Goal: Task Accomplishment & Management: Manage account settings

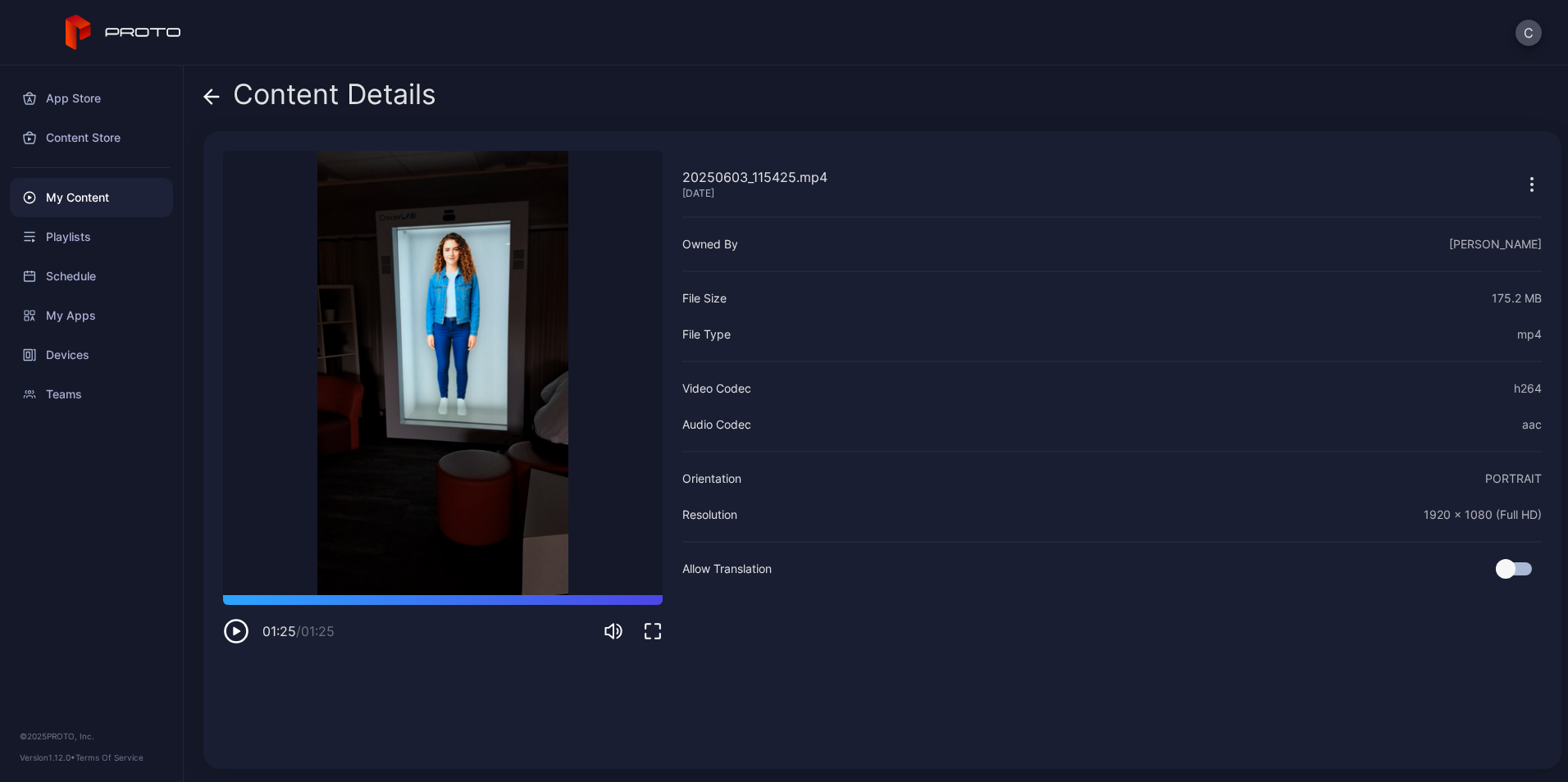
click at [235, 634] on icon "button" at bounding box center [236, 631] width 7 height 8
click at [98, 202] on div "My Content" at bounding box center [91, 198] width 163 height 39
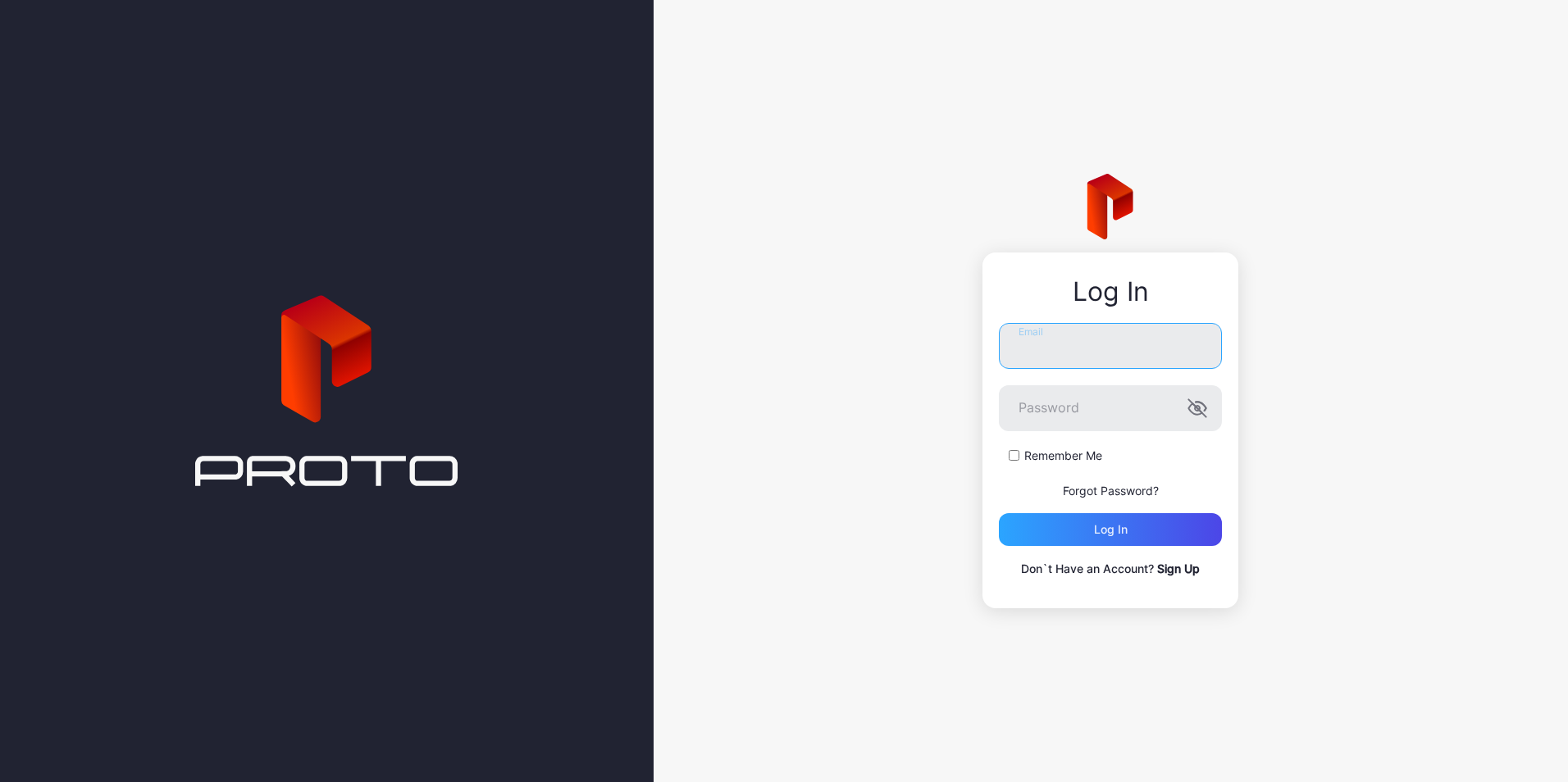
type input "**********"
click at [1055, 532] on div "Log in" at bounding box center [1110, 530] width 223 height 33
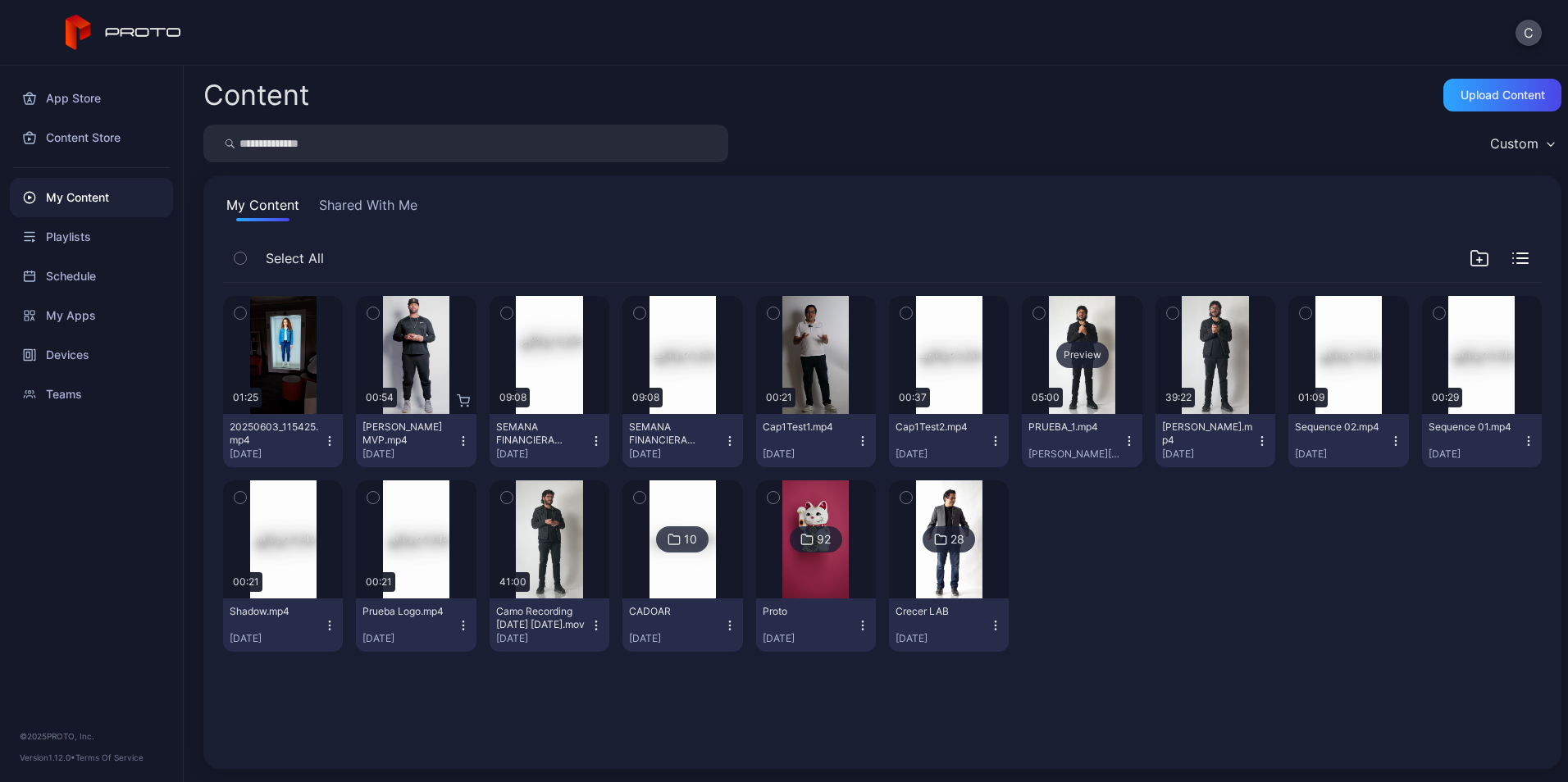
click at [1072, 308] on div "Preview" at bounding box center [1082, 355] width 120 height 118
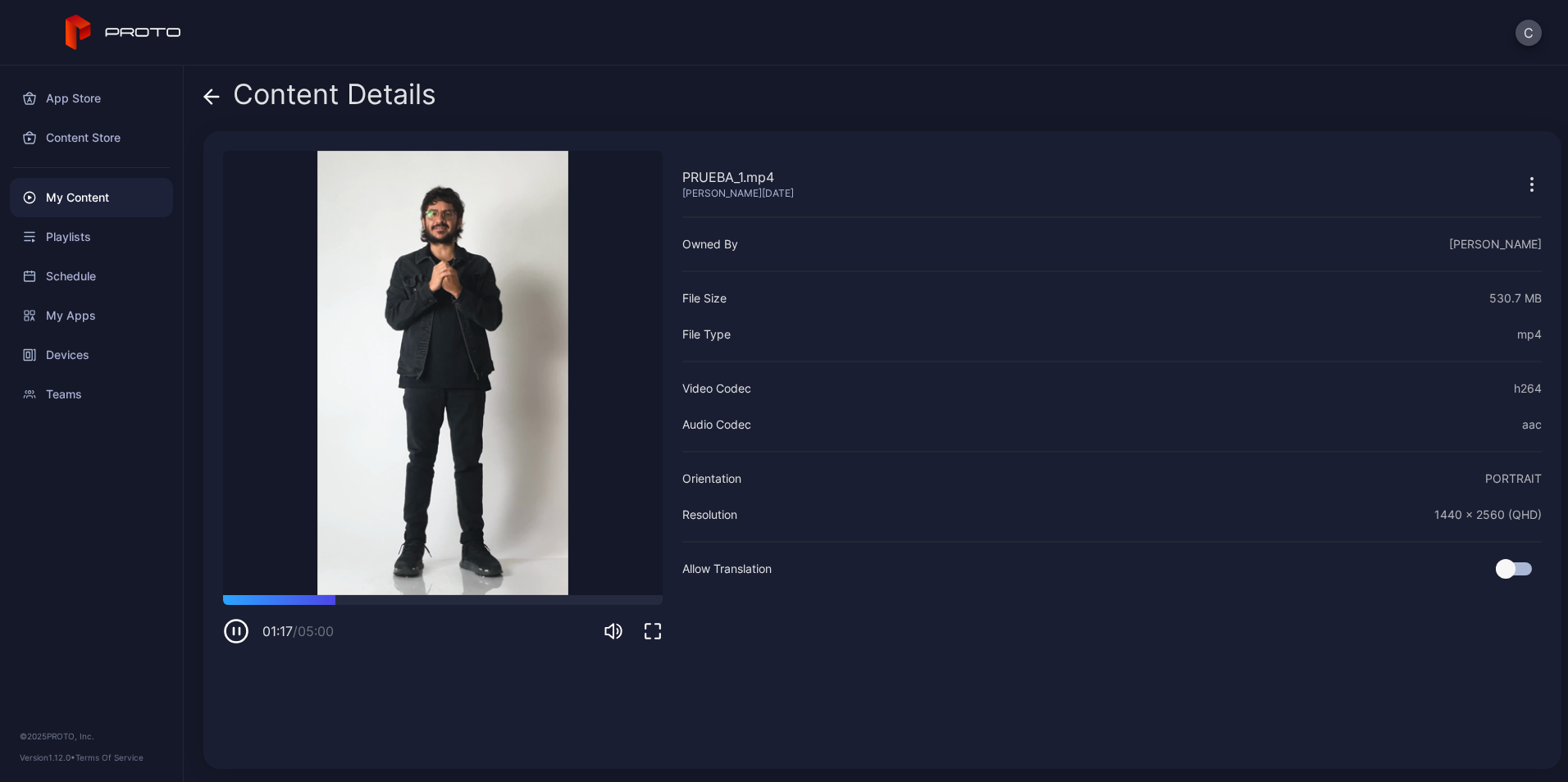
click at [231, 635] on icon "button" at bounding box center [236, 631] width 26 height 26
click at [75, 191] on div "My Content" at bounding box center [91, 198] width 163 height 39
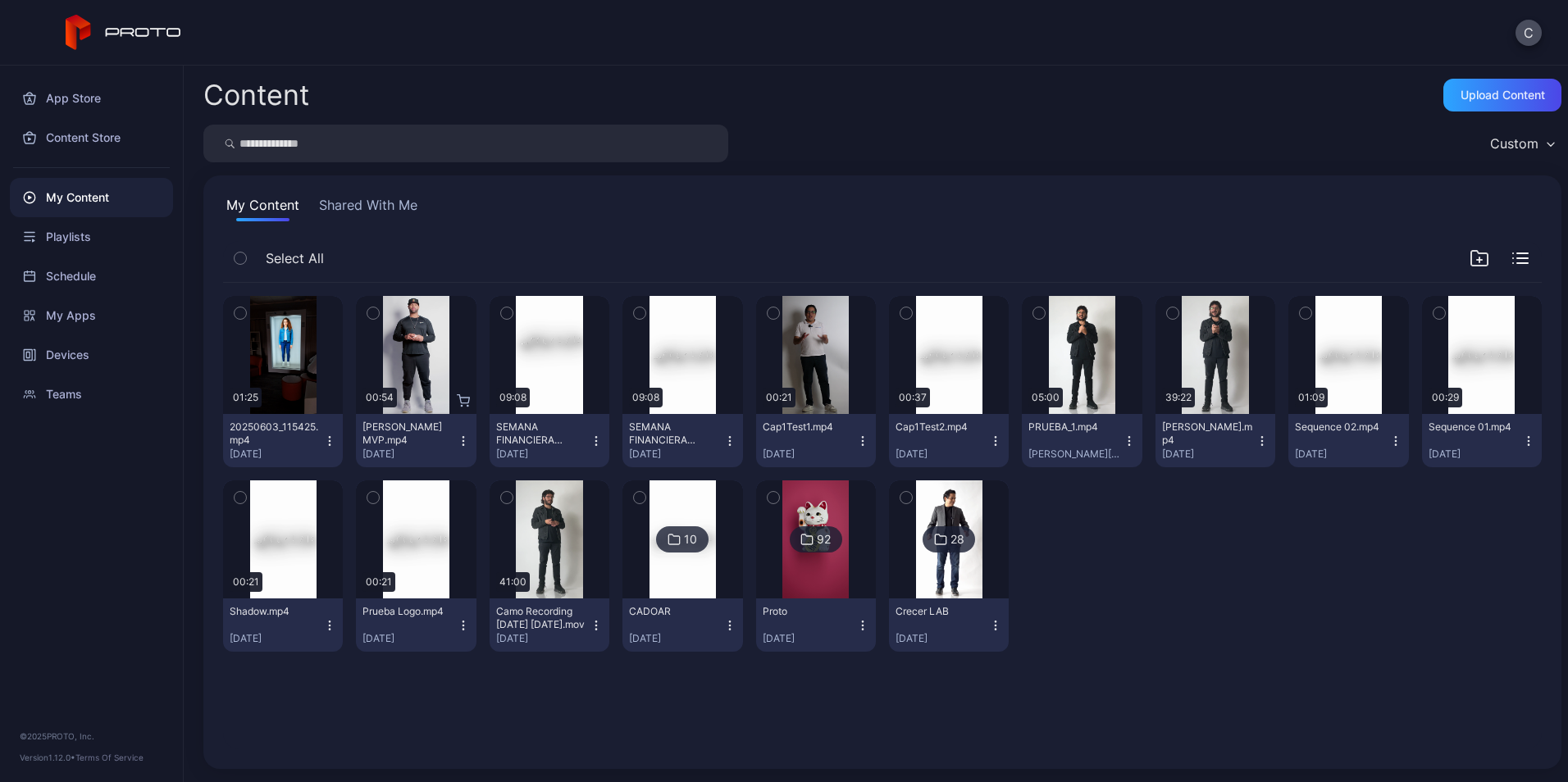
click at [1123, 439] on icon "button" at bounding box center [1129, 441] width 13 height 13
click at [1123, 442] on icon "button" at bounding box center [1129, 441] width 13 height 13
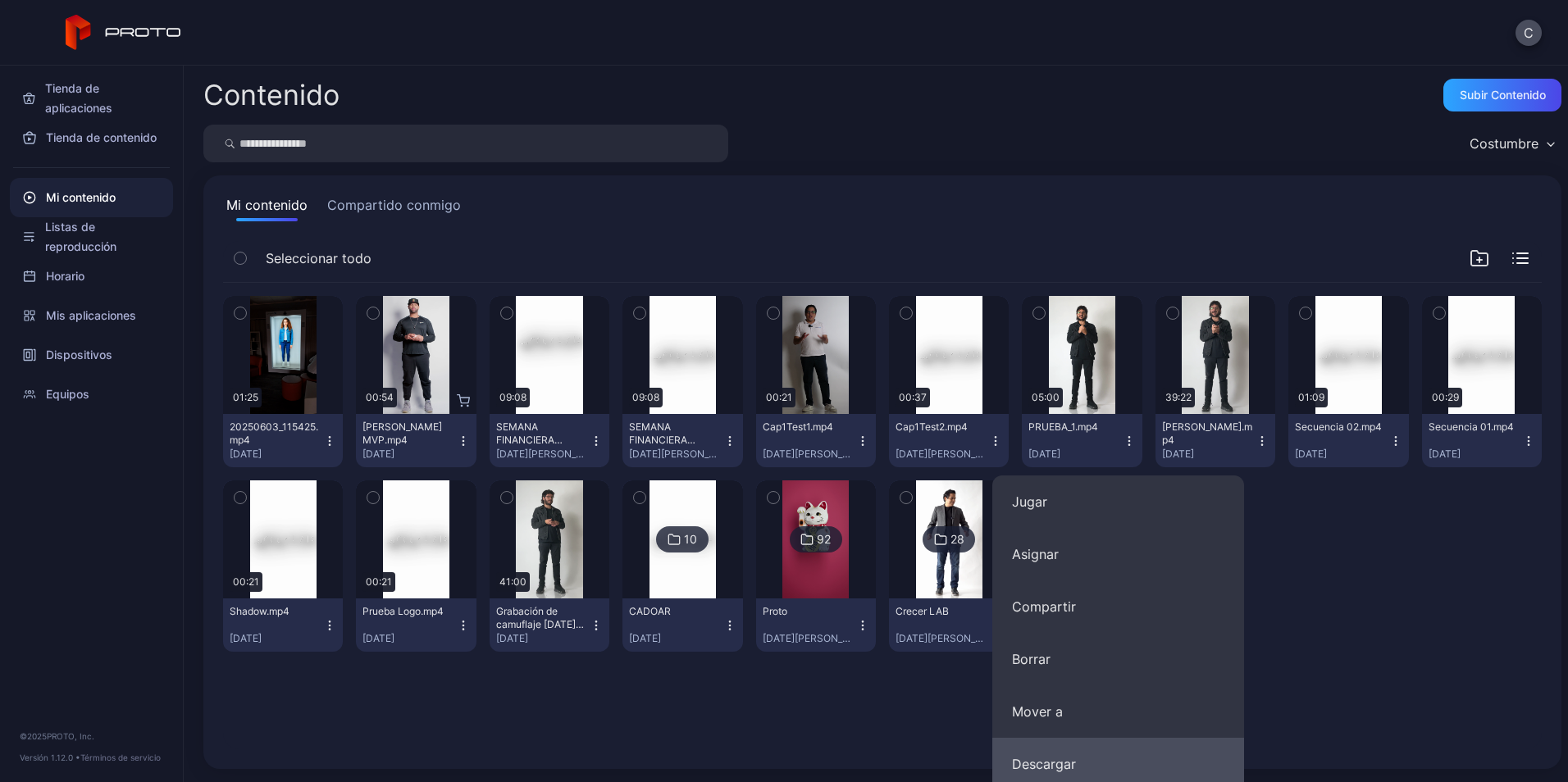
click at [1070, 755] on button "Descargar" at bounding box center [1118, 764] width 252 height 52
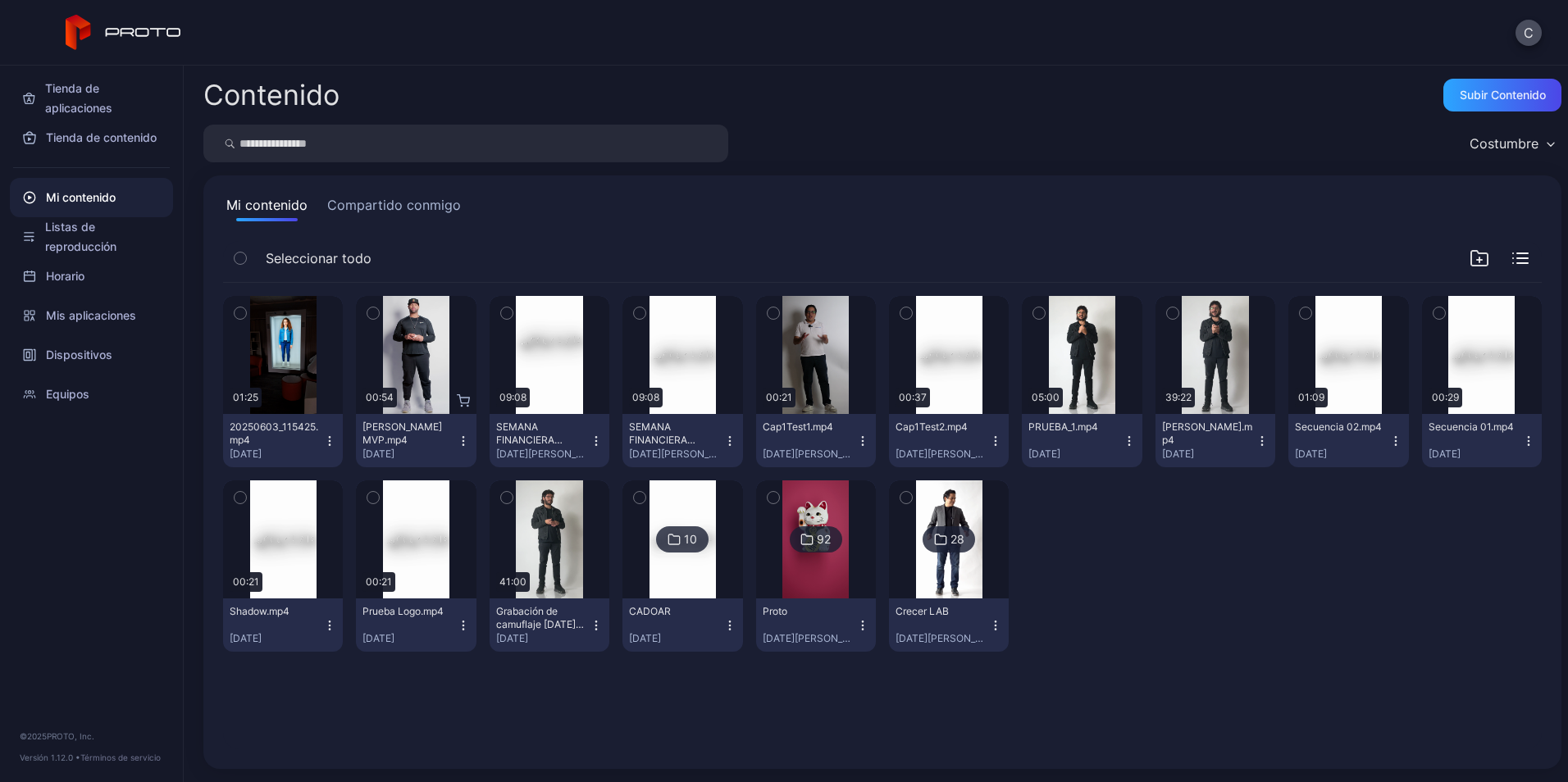
click at [1256, 439] on icon "button" at bounding box center [1262, 441] width 13 height 13
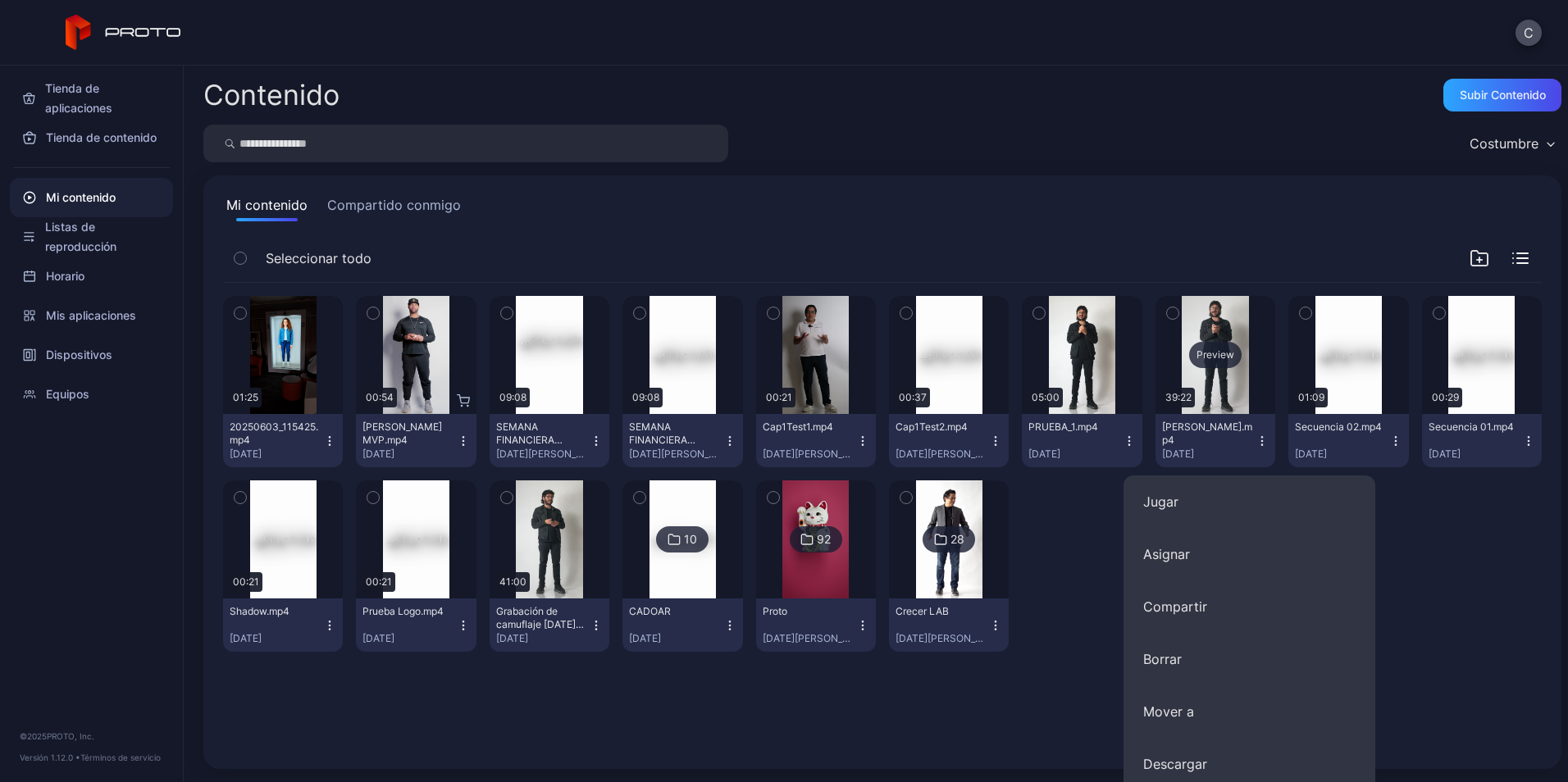
click at [1212, 352] on div "Preview" at bounding box center [1215, 355] width 52 height 26
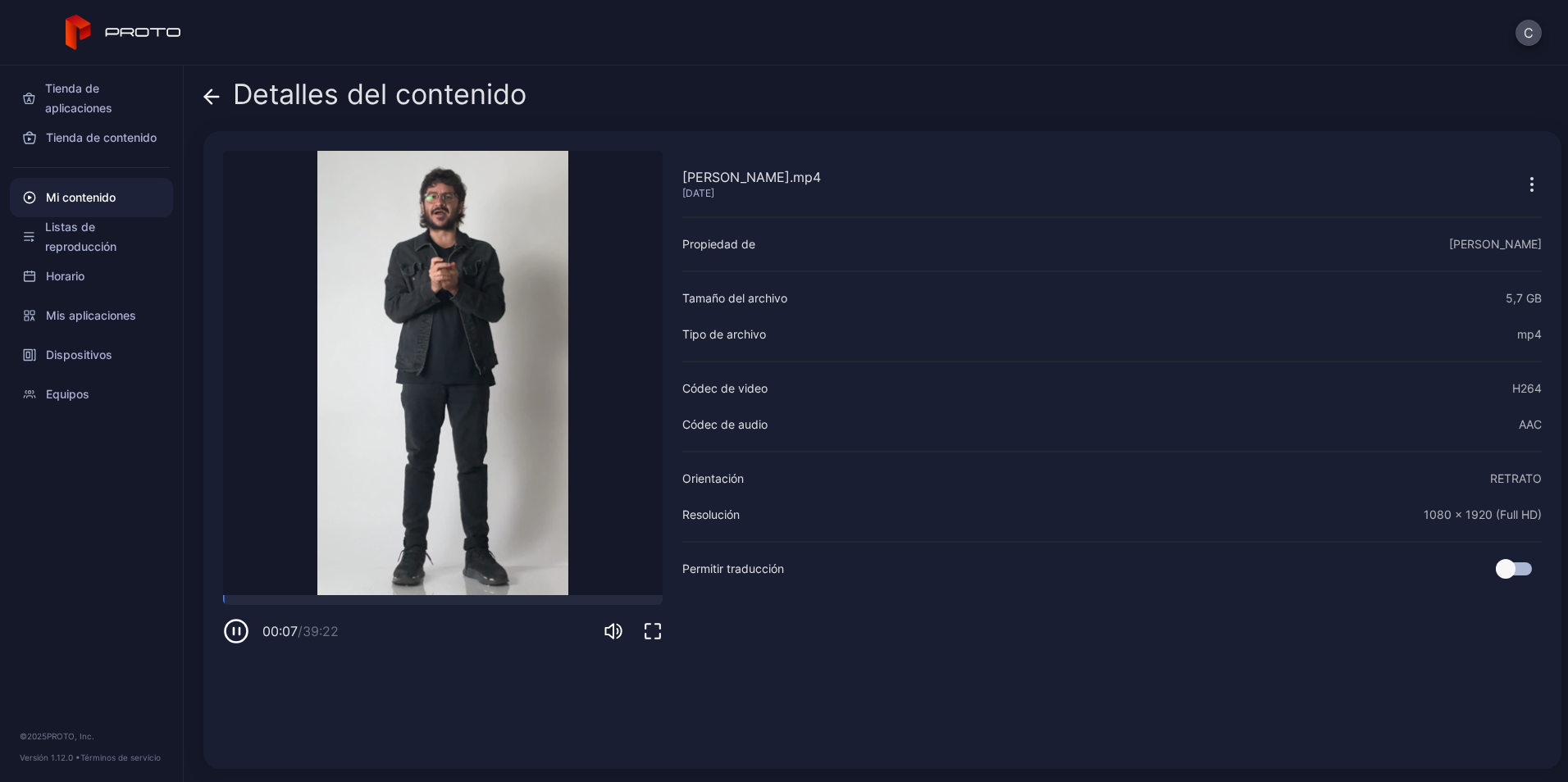
click at [234, 633] on icon "button" at bounding box center [234, 631] width 0 height 7
click at [85, 202] on font "Mi contenido" at bounding box center [80, 198] width 70 height 20
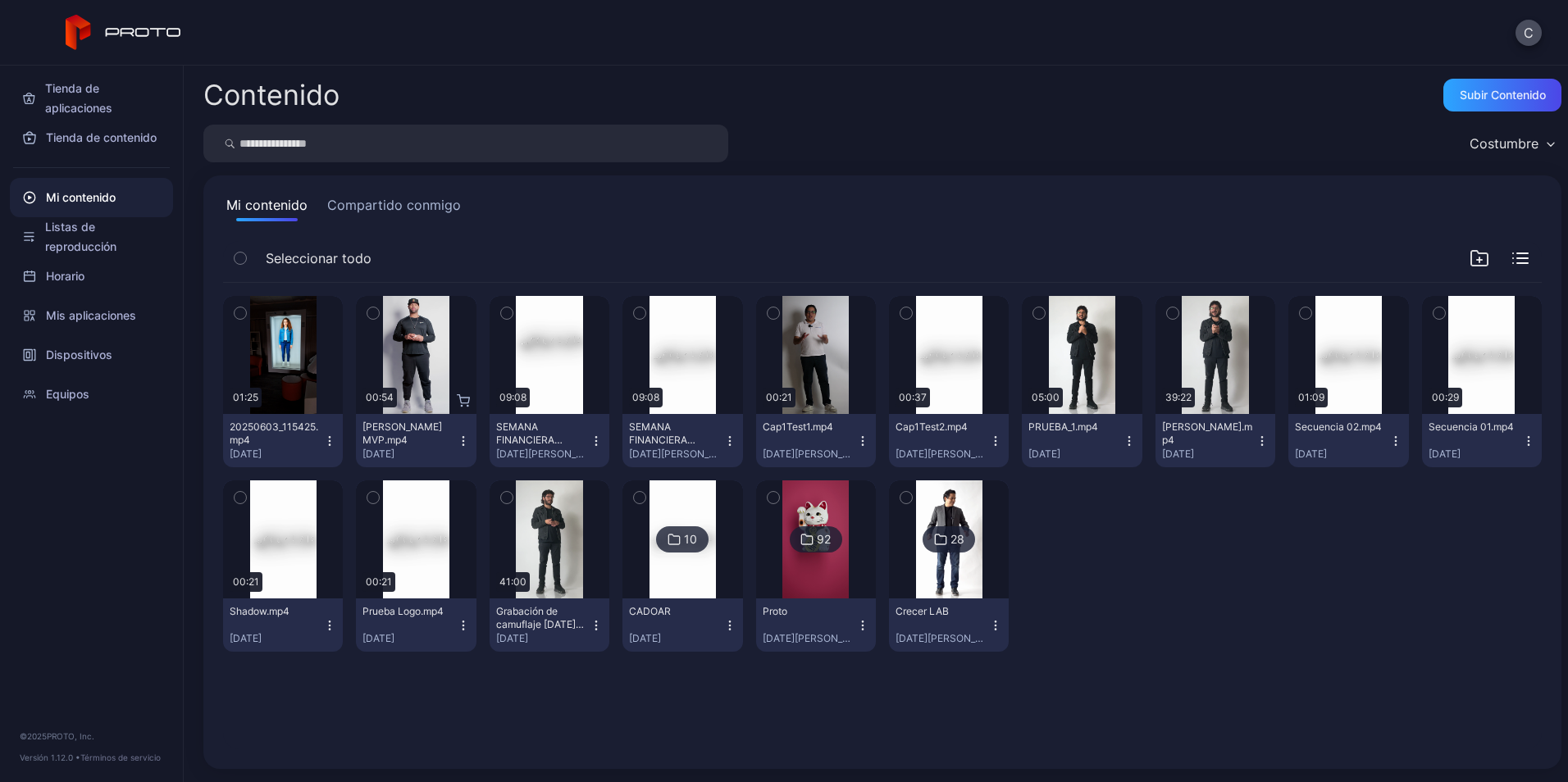
click at [367, 213] on button "Compartido conmigo" at bounding box center [394, 208] width 140 height 26
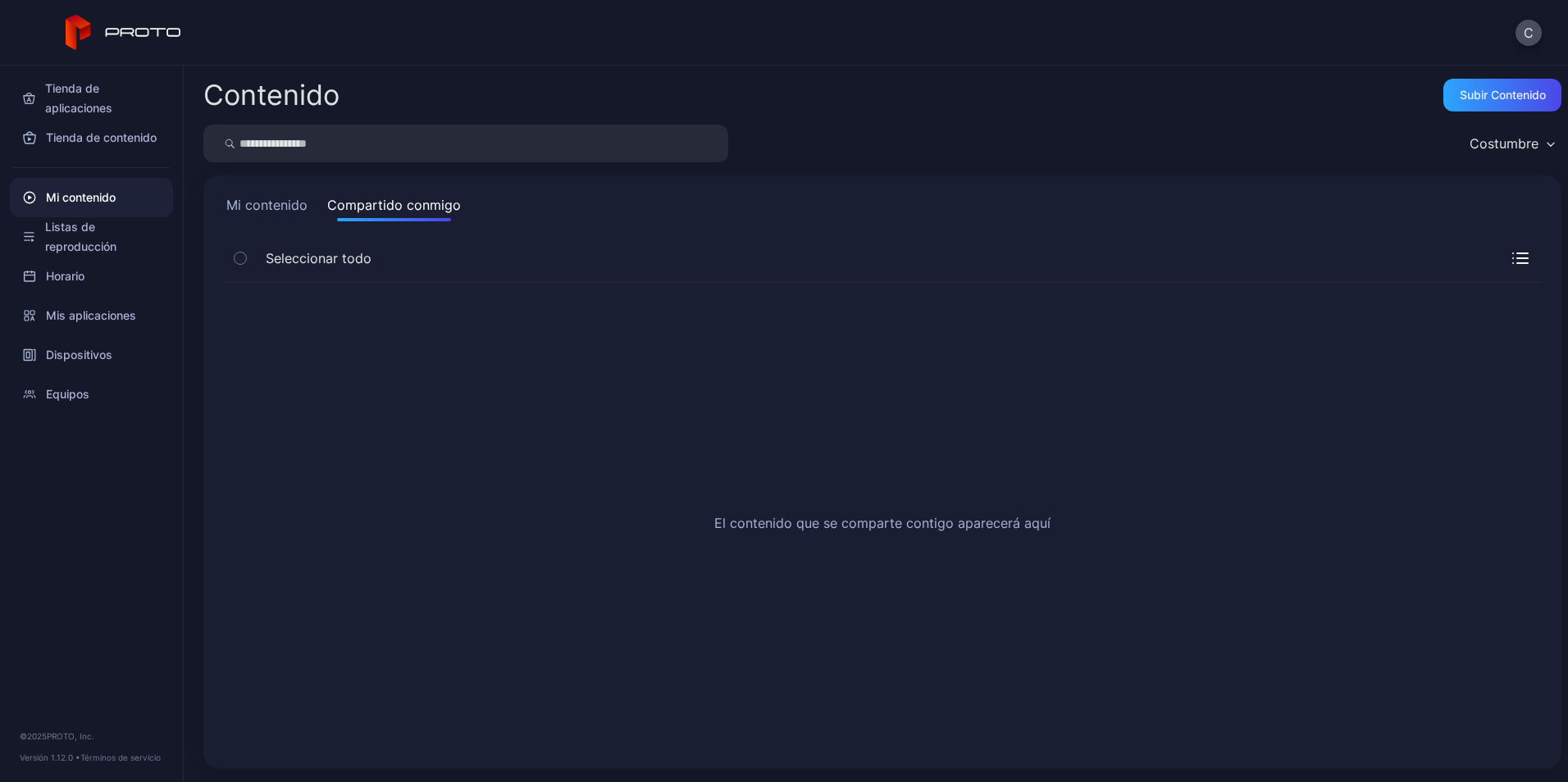
click at [256, 204] on button "Mi contenido" at bounding box center [267, 208] width 88 height 26
